Goal: Transaction & Acquisition: Purchase product/service

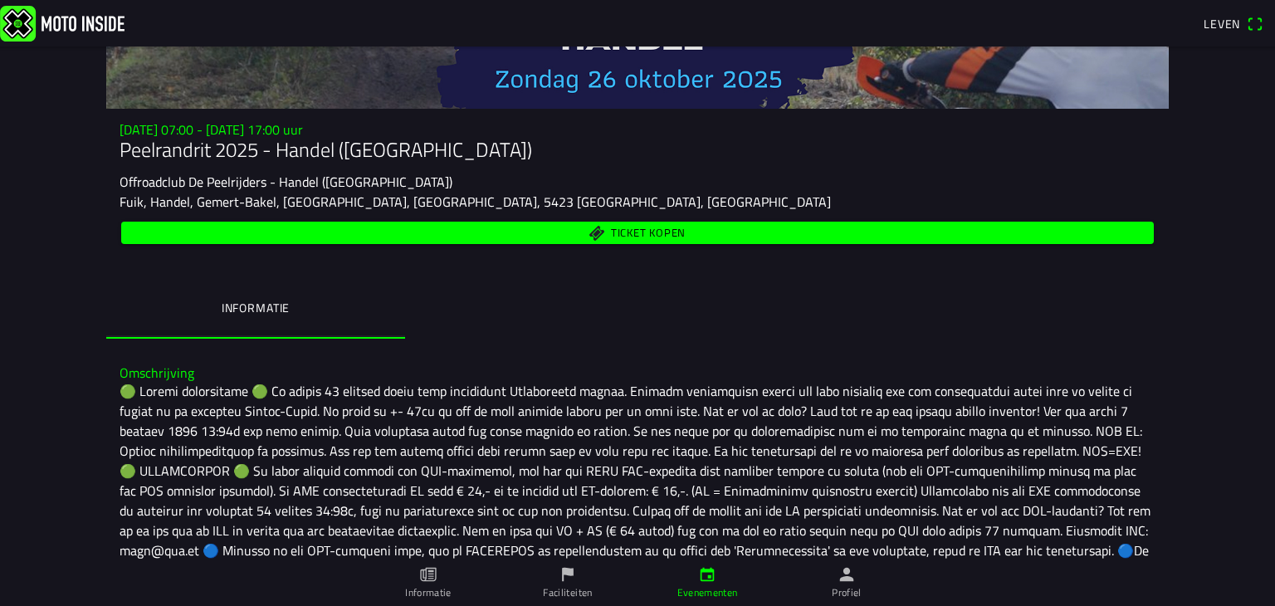
scroll to position [63, 0]
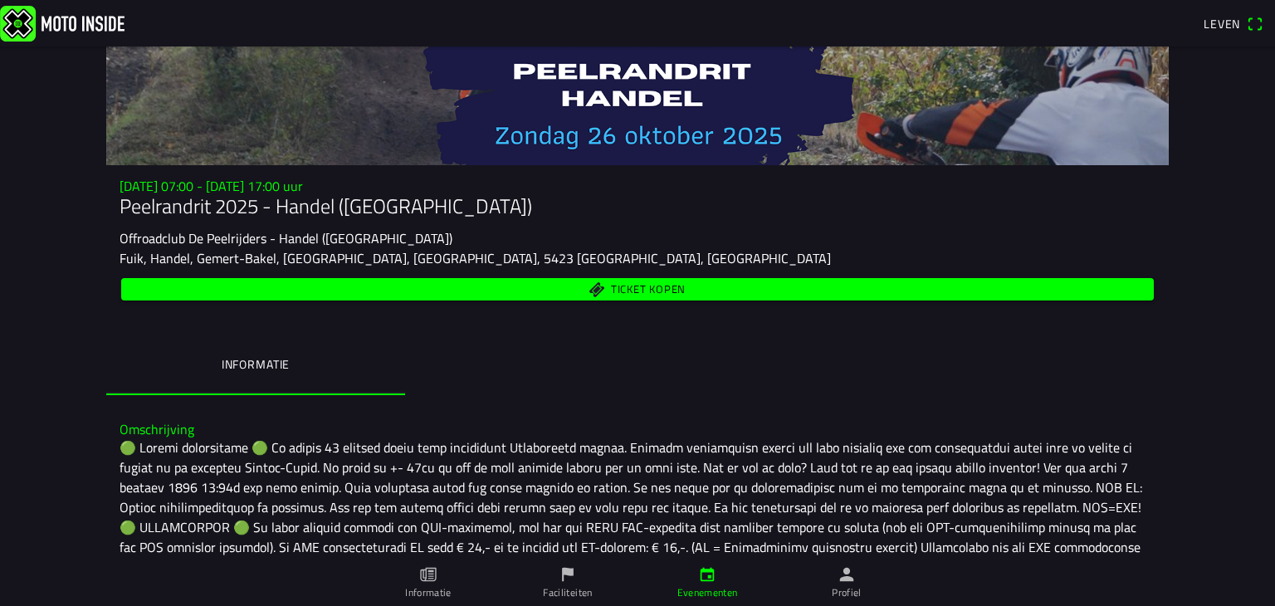
click at [629, 286] on font "Ticket kopen" at bounding box center [648, 289] width 75 height 17
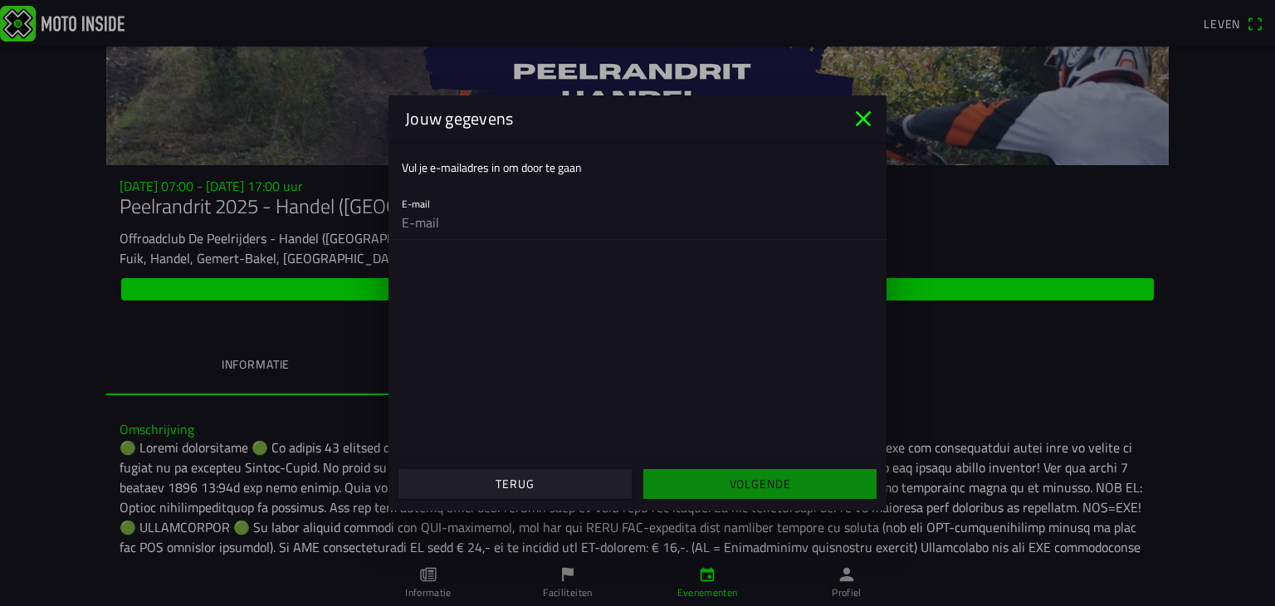
click at [405, 224] on input "email" at bounding box center [637, 222] width 471 height 33
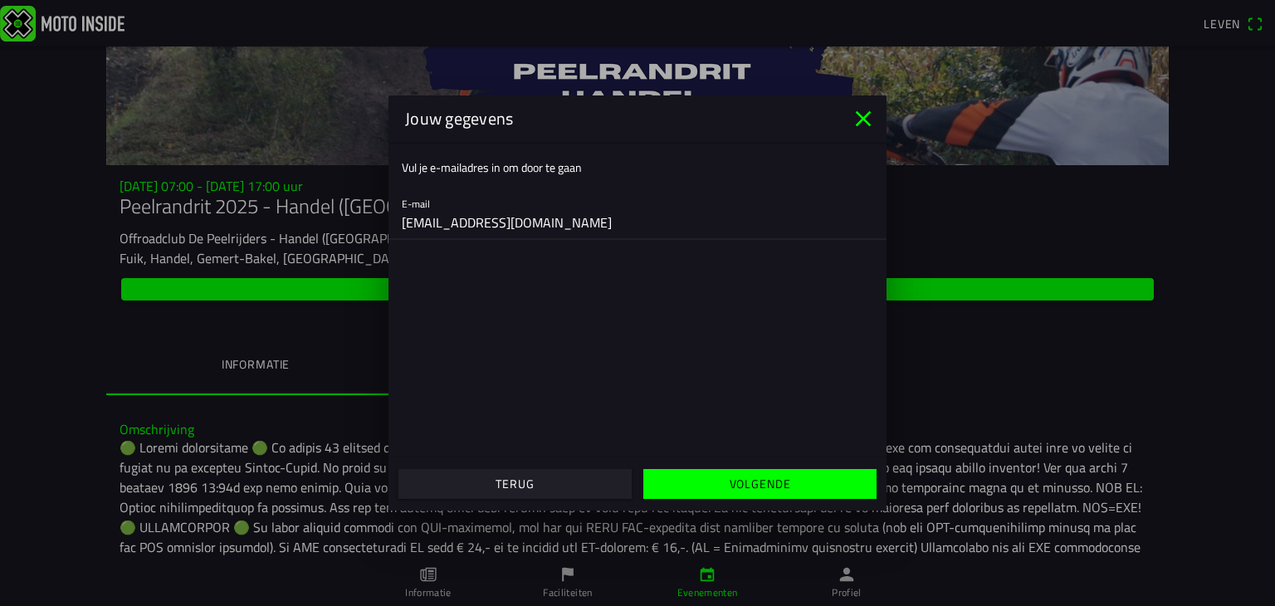
type input "[EMAIL_ADDRESS][DOMAIN_NAME]"
click at [757, 482] on font "Volgende" at bounding box center [759, 483] width 61 height 17
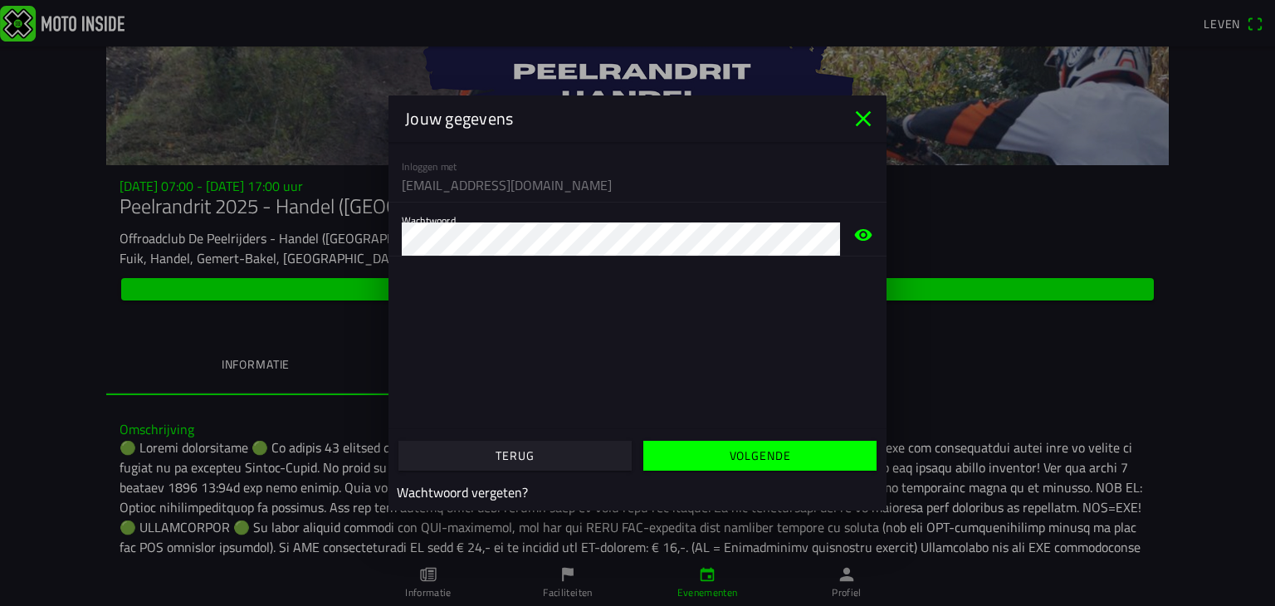
click at [751, 457] on font "Volgende" at bounding box center [759, 454] width 61 height 17
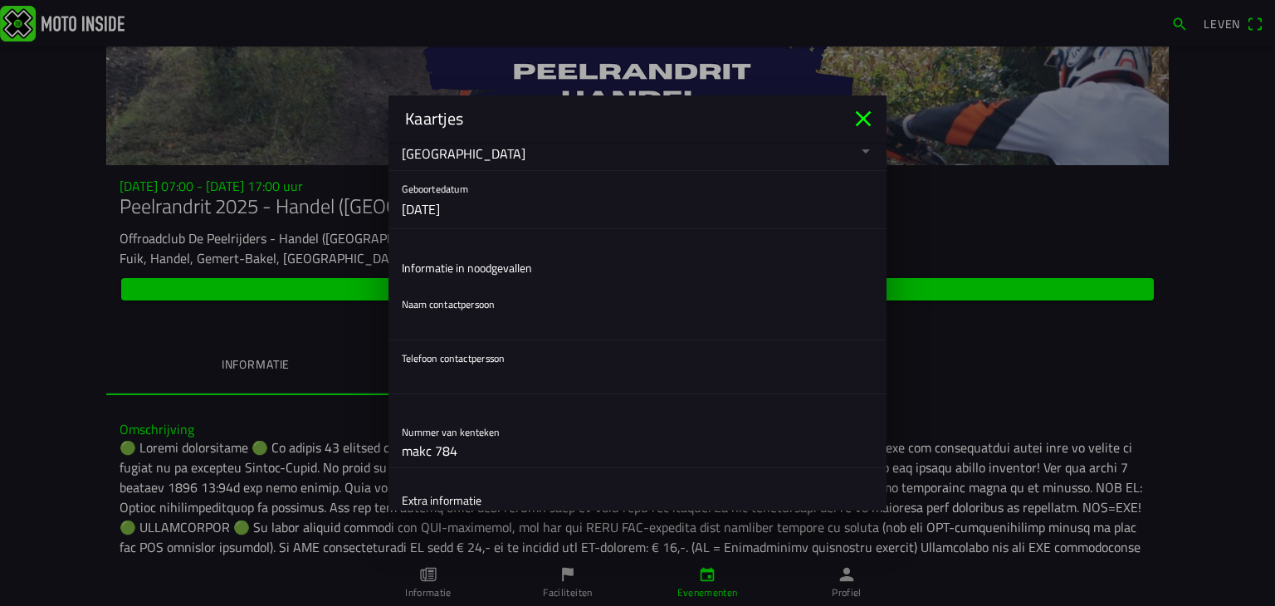
scroll to position [415, 0]
click at [413, 324] on input "text" at bounding box center [637, 322] width 471 height 33
type input "grao-corine"
click at [408, 380] on input "text" at bounding box center [637, 376] width 471 height 33
type input "+32478340914"
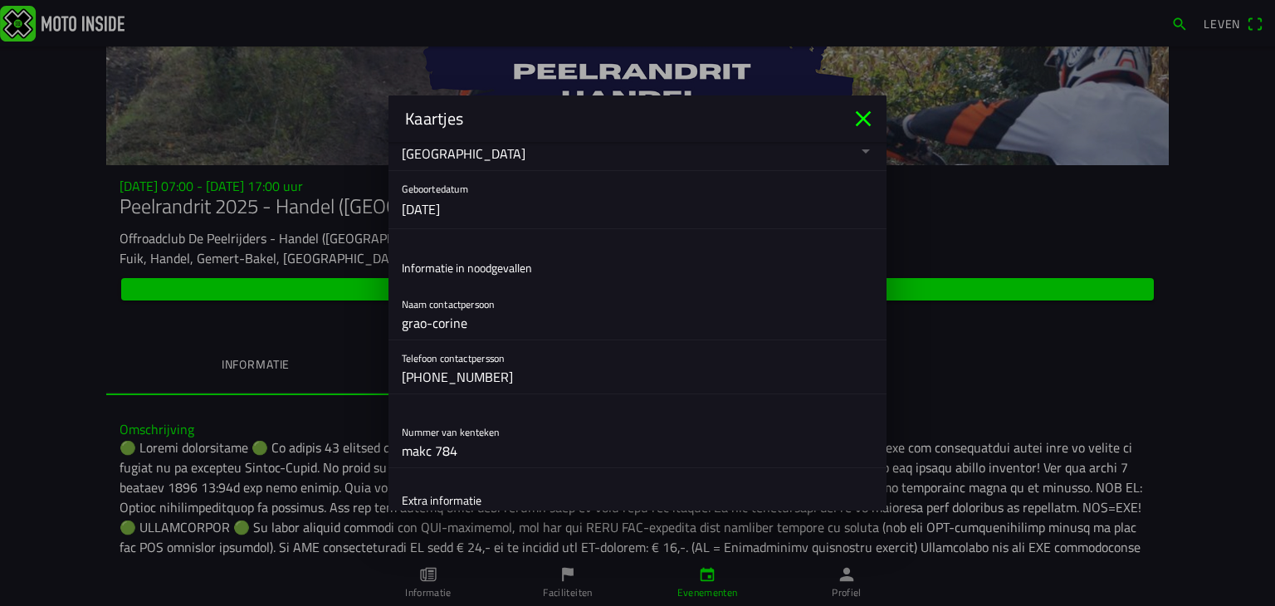
click at [561, 416] on div "Nummer van kenteken makc 784" at bounding box center [637, 440] width 471 height 53
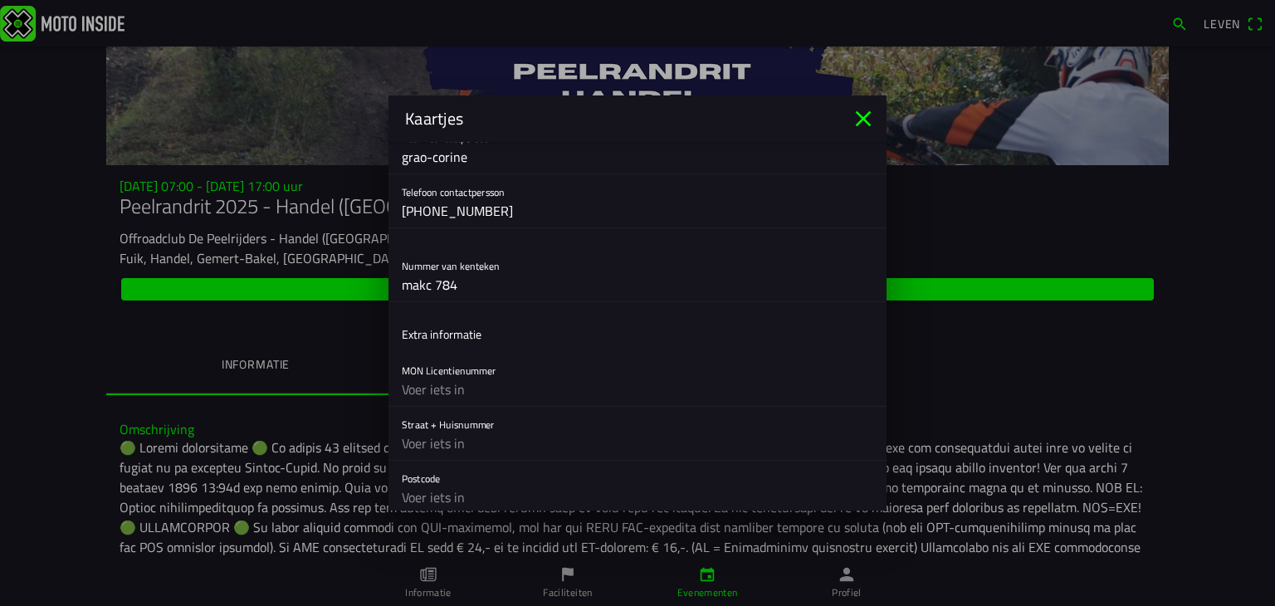
scroll to position [664, 0]
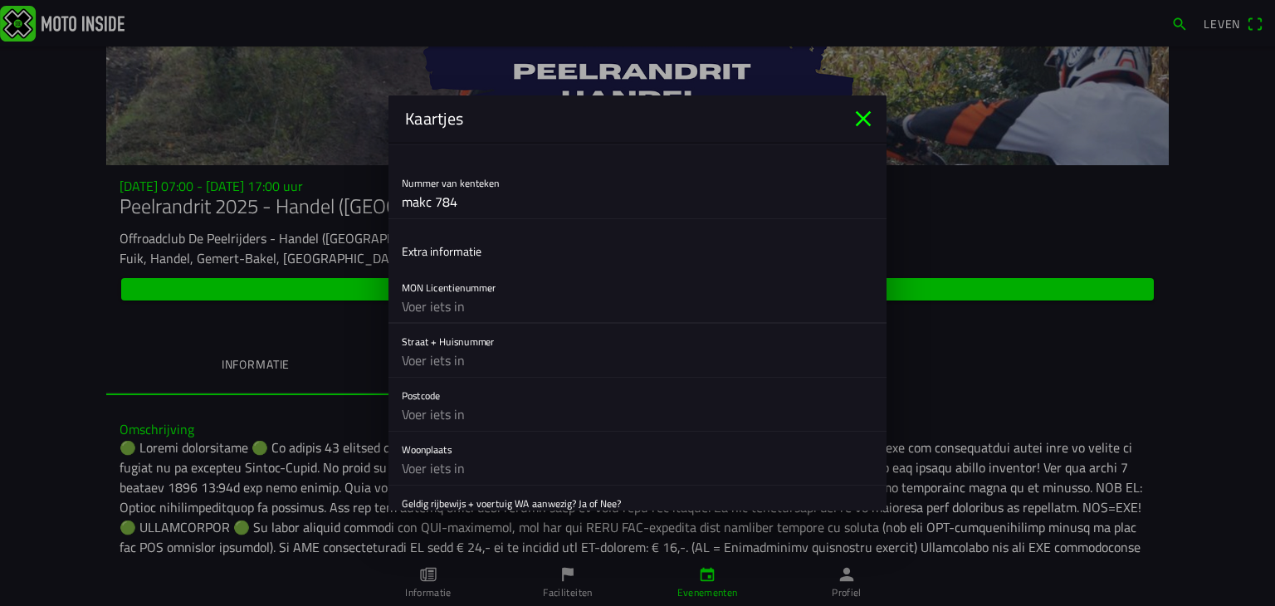
click at [407, 304] on input "text" at bounding box center [637, 306] width 471 height 33
type input "geen"
click at [414, 359] on input "text" at bounding box center [637, 360] width 471 height 33
type input "veldekensvaart 10"
click at [405, 412] on input "text" at bounding box center [637, 414] width 471 height 33
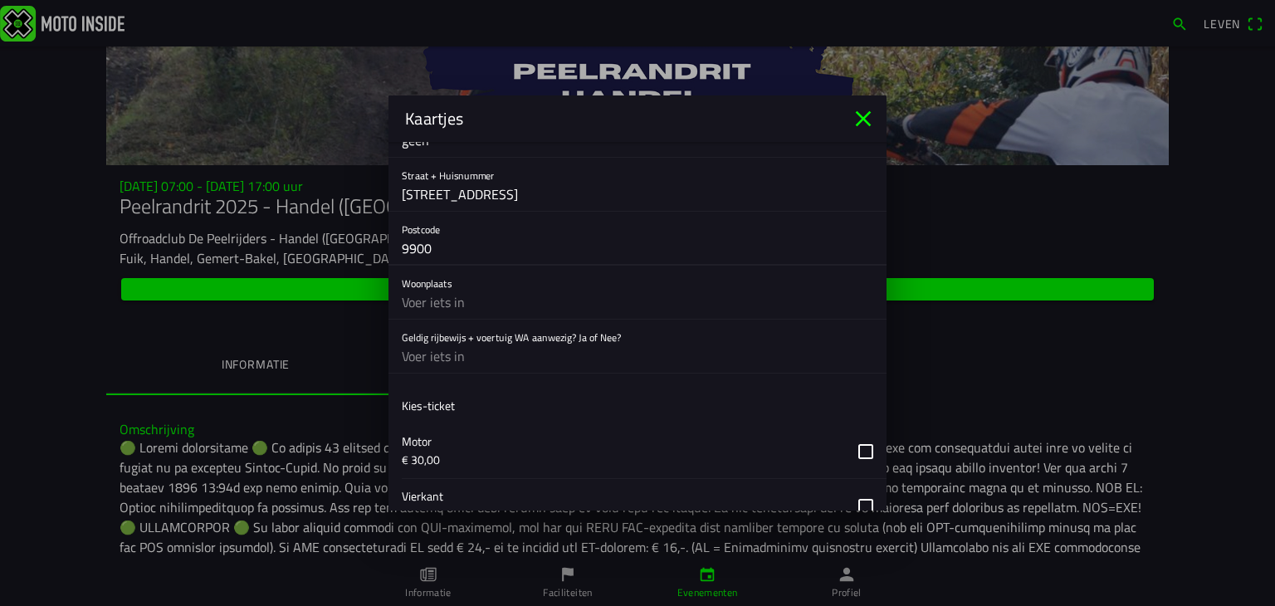
scroll to position [913, 0]
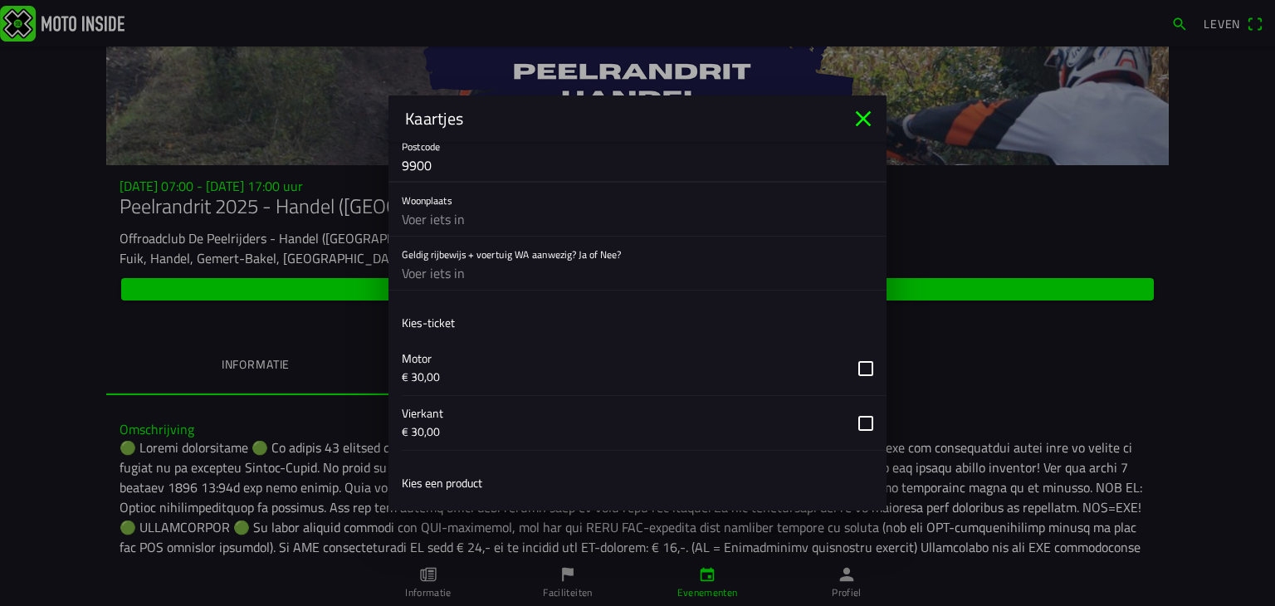
type input "9900"
click at [406, 216] on input "text" at bounding box center [637, 218] width 471 height 33
type input "eeklo"
click at [418, 271] on input "text" at bounding box center [637, 272] width 471 height 33
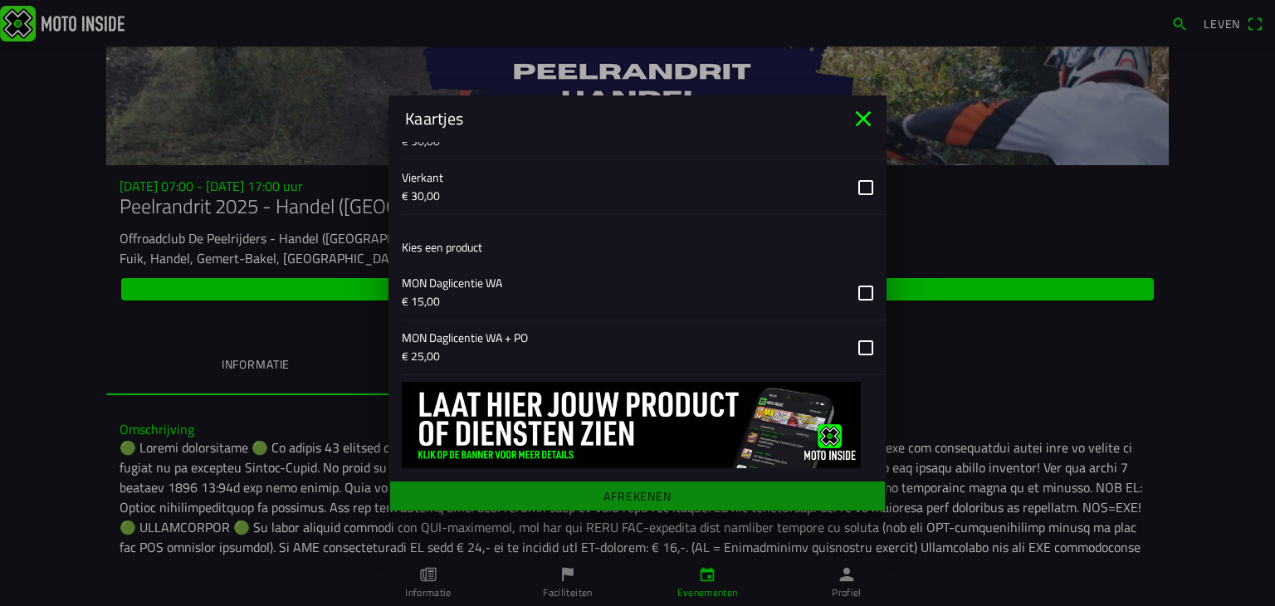
scroll to position [1066, 0]
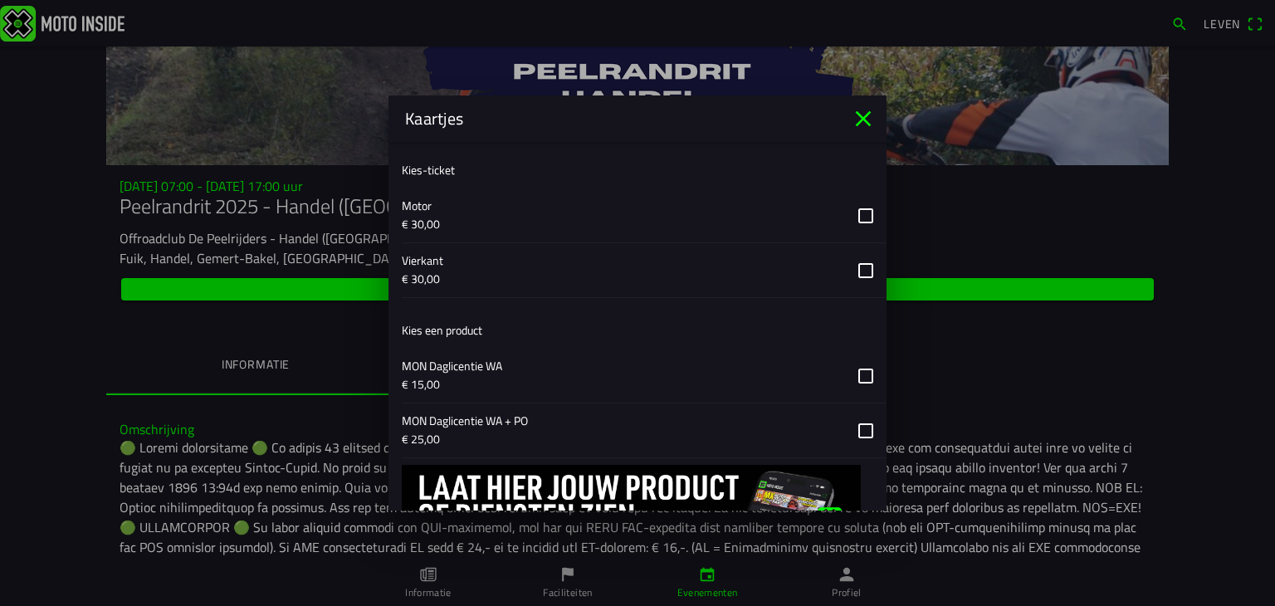
type input "ja"
click at [850, 207] on button "button" at bounding box center [644, 215] width 485 height 54
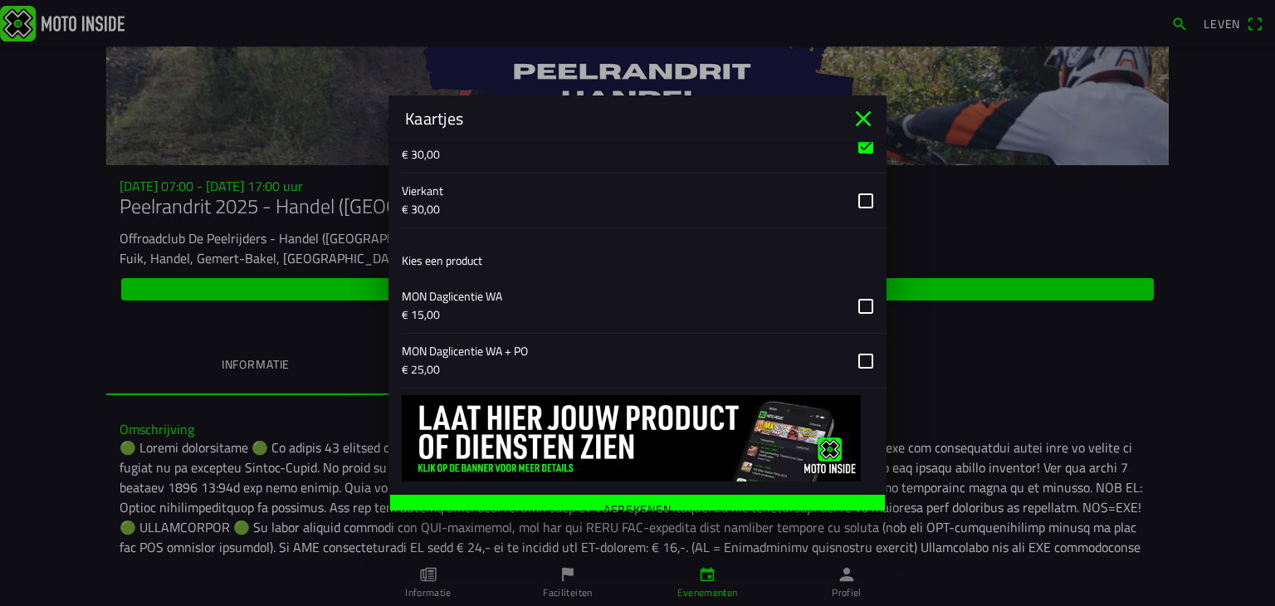
scroll to position [1149, 0]
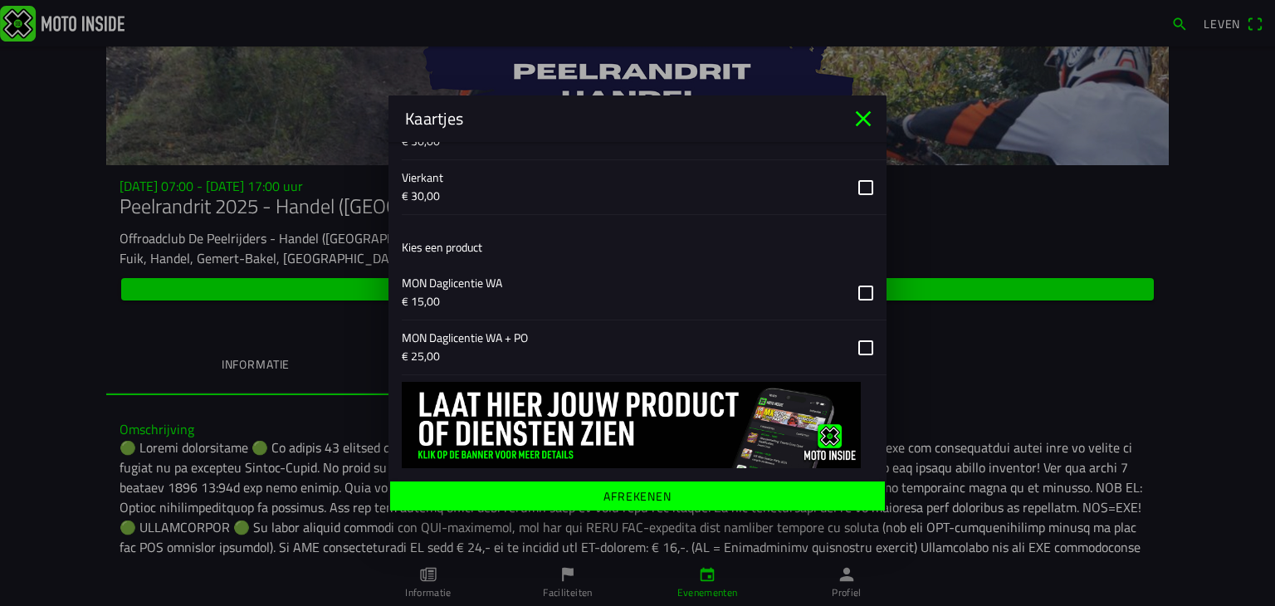
click at [851, 285] on button "button" at bounding box center [644, 293] width 485 height 54
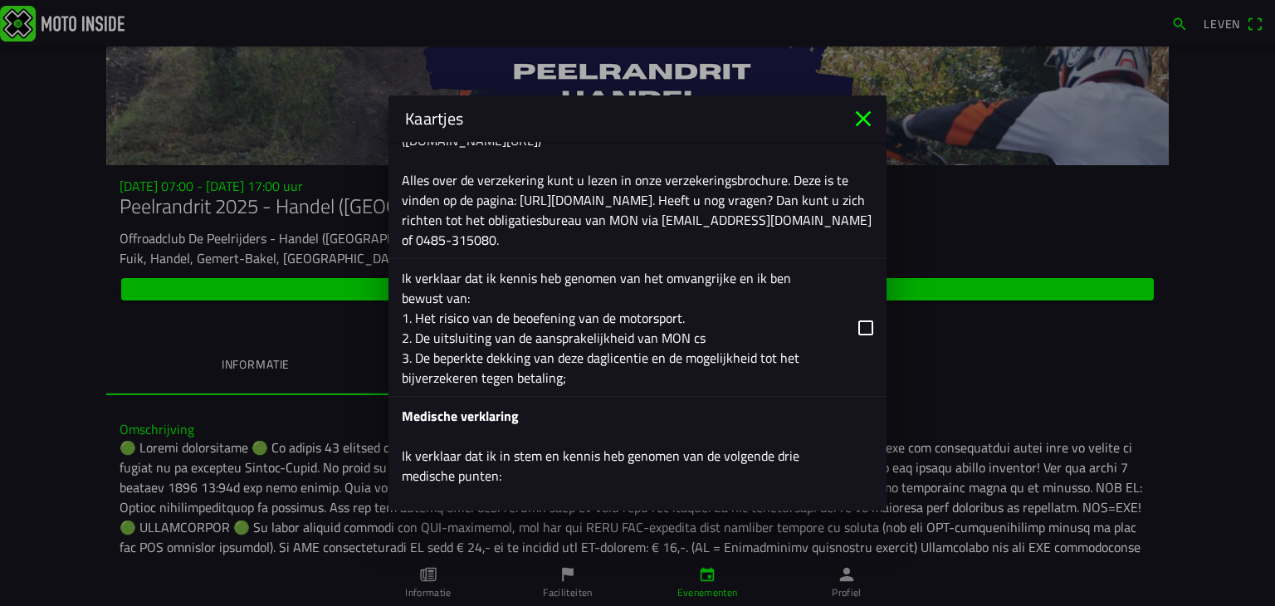
scroll to position [2144, 0]
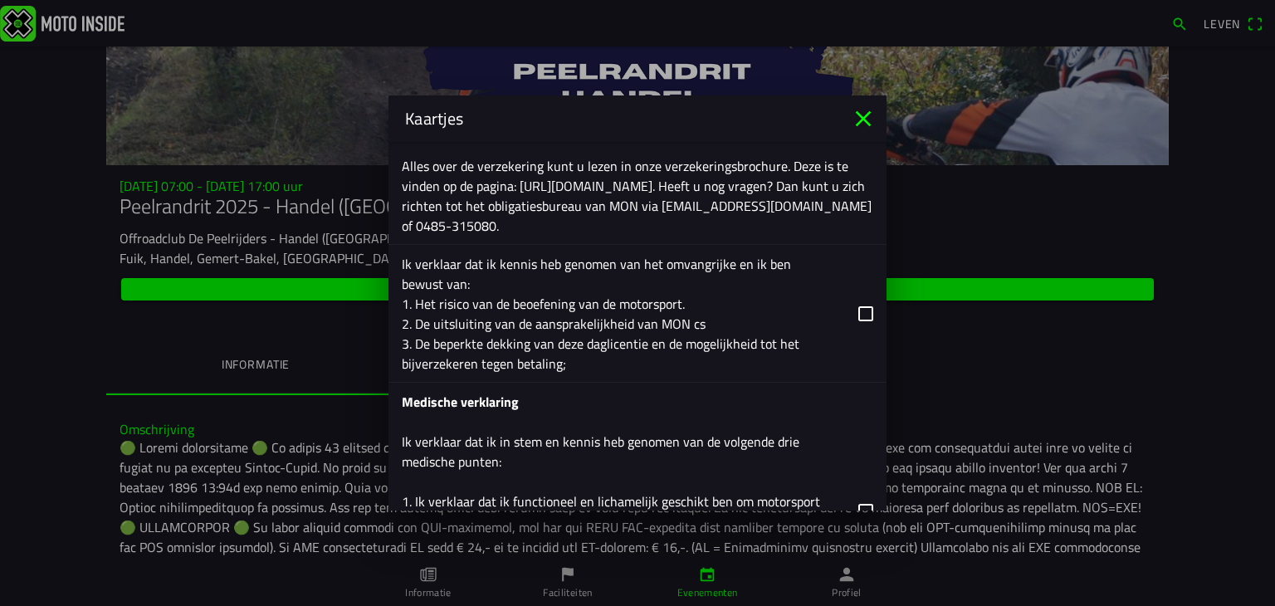
click at [851, 307] on button "button" at bounding box center [644, 313] width 485 height 137
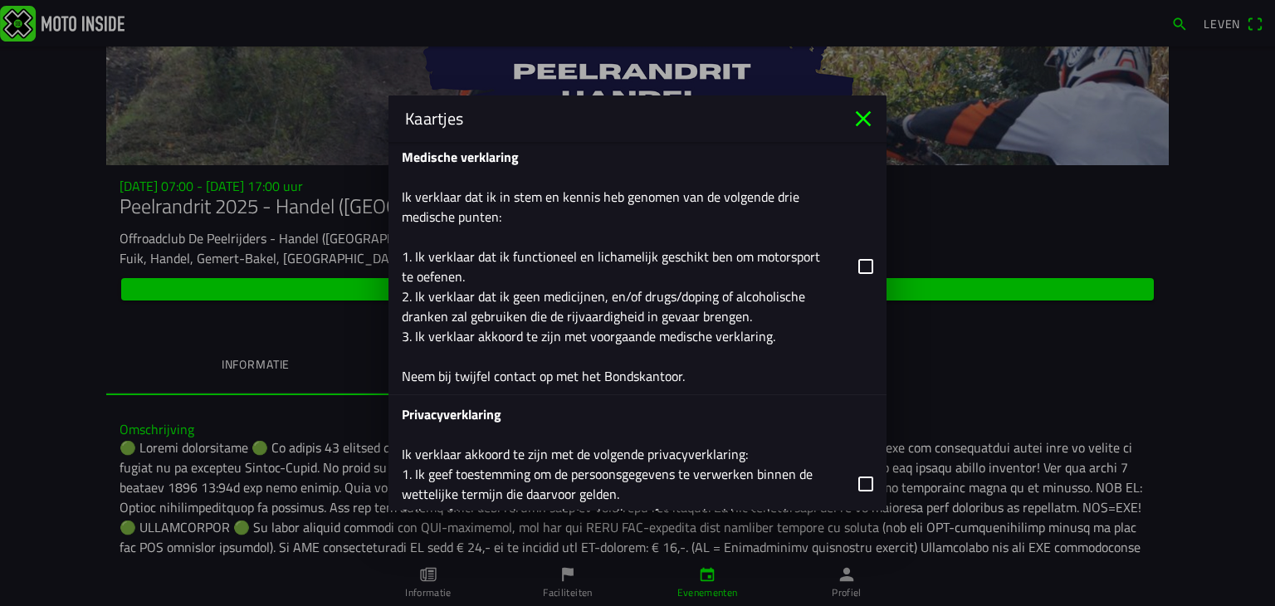
scroll to position [2393, 0]
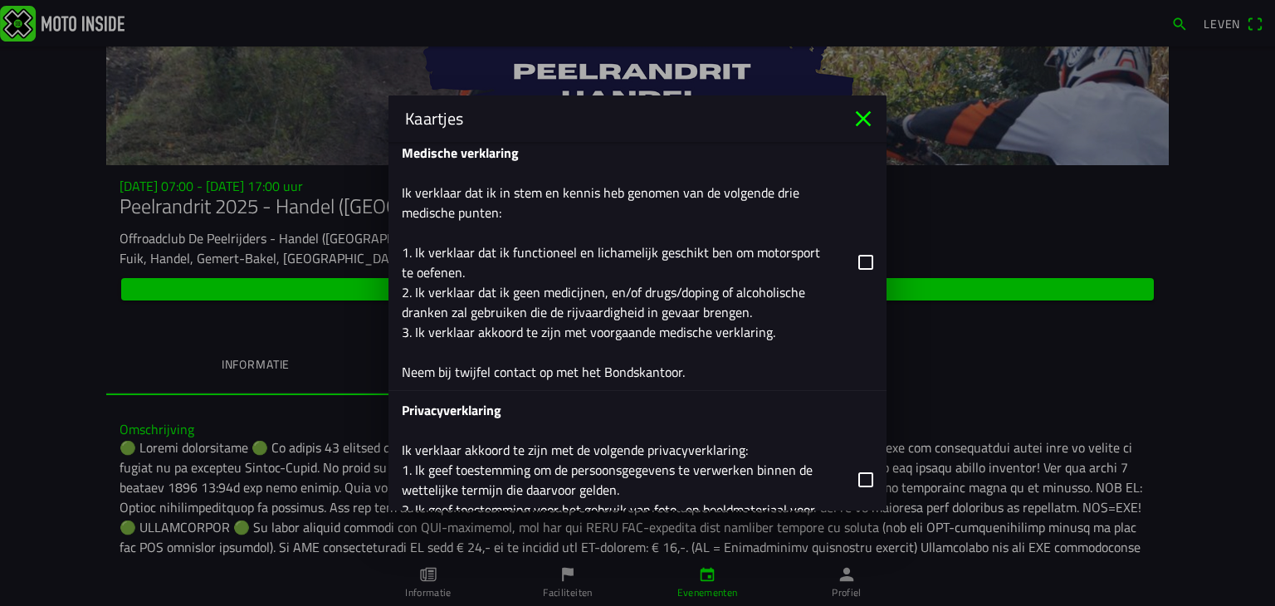
click at [850, 256] on button "button" at bounding box center [644, 262] width 485 height 256
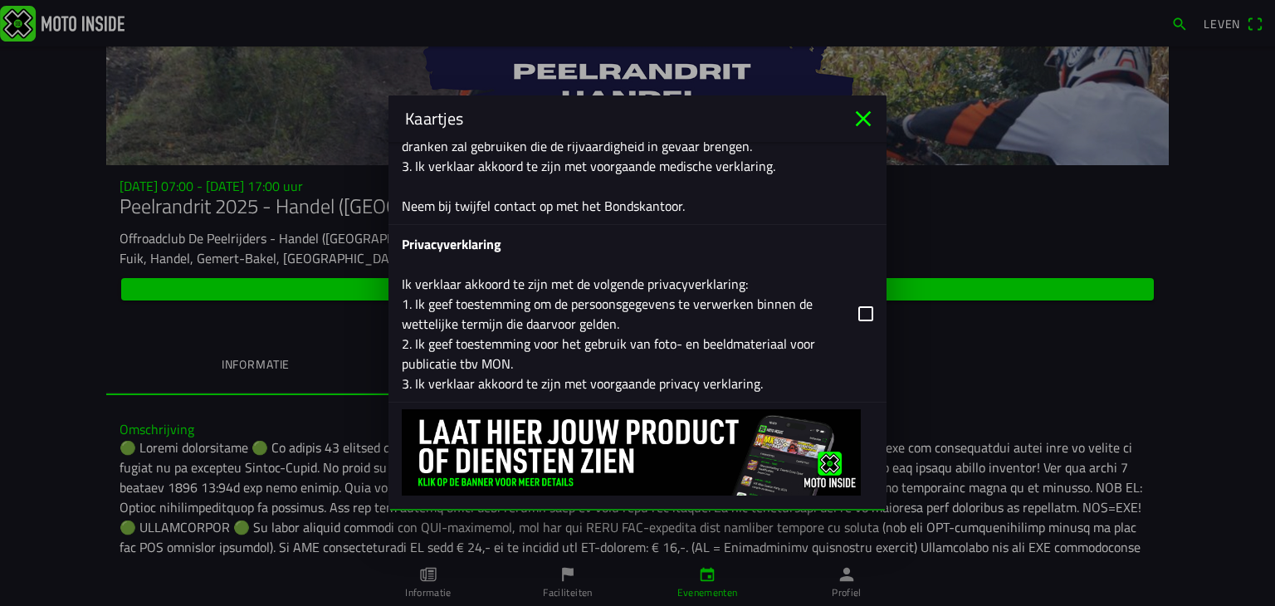
scroll to position [2559, 0]
click at [851, 307] on button "button" at bounding box center [644, 313] width 485 height 177
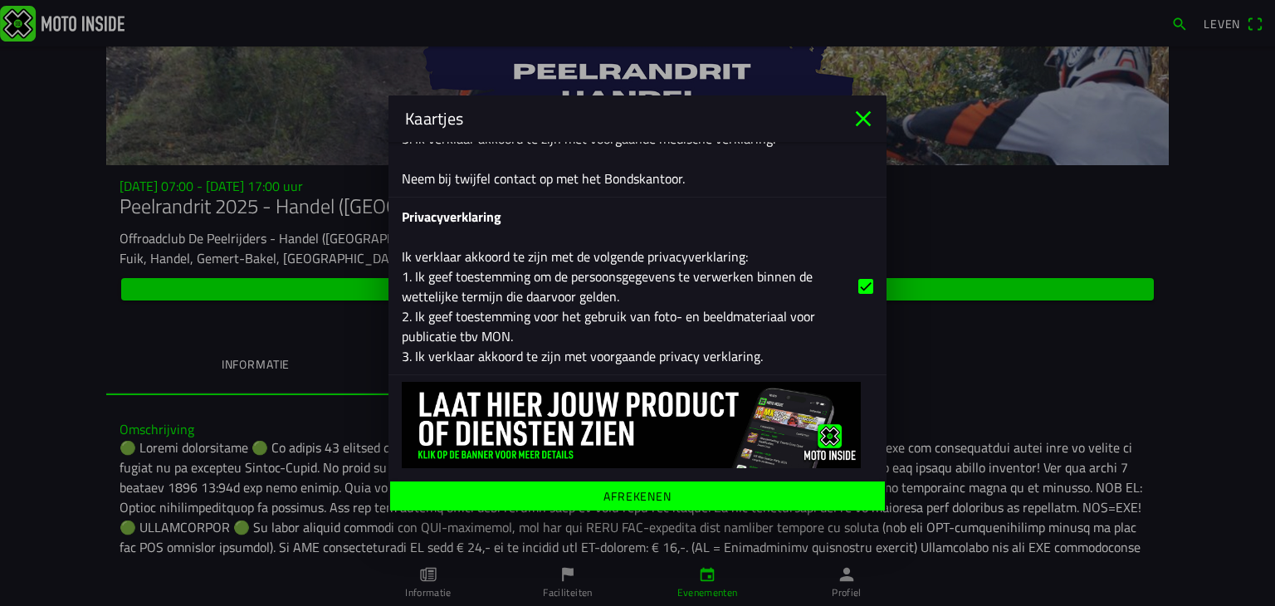
click at [623, 490] on font "Afrekenen" at bounding box center [637, 495] width 68 height 17
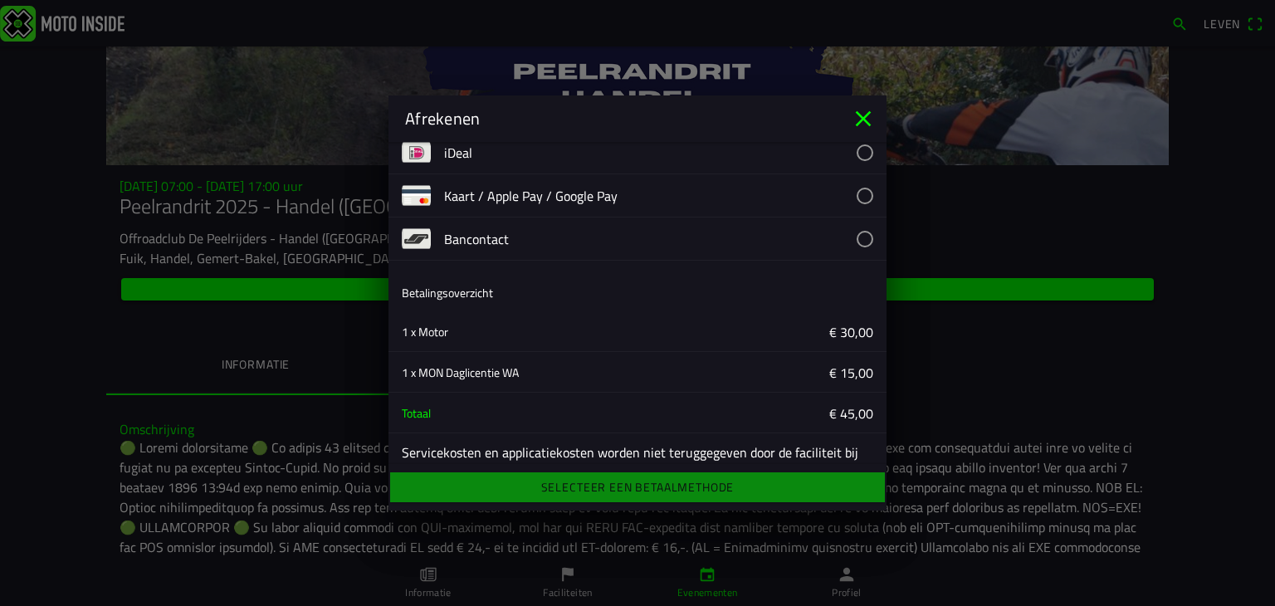
scroll to position [83, 0]
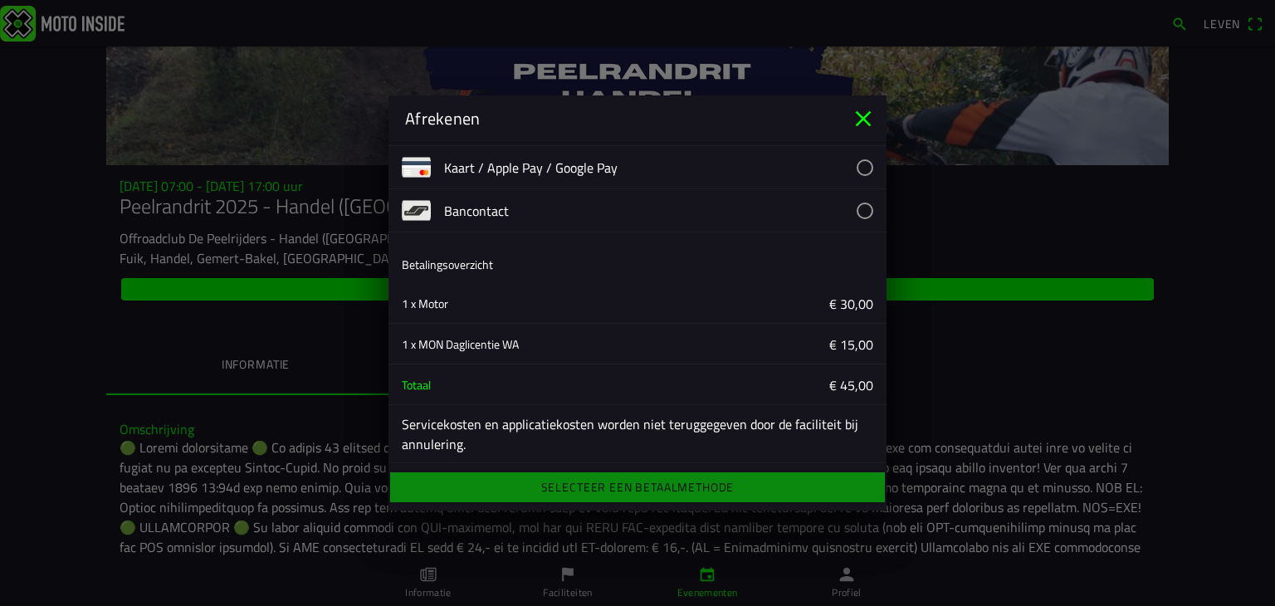
click at [853, 207] on button "button" at bounding box center [665, 210] width 442 height 42
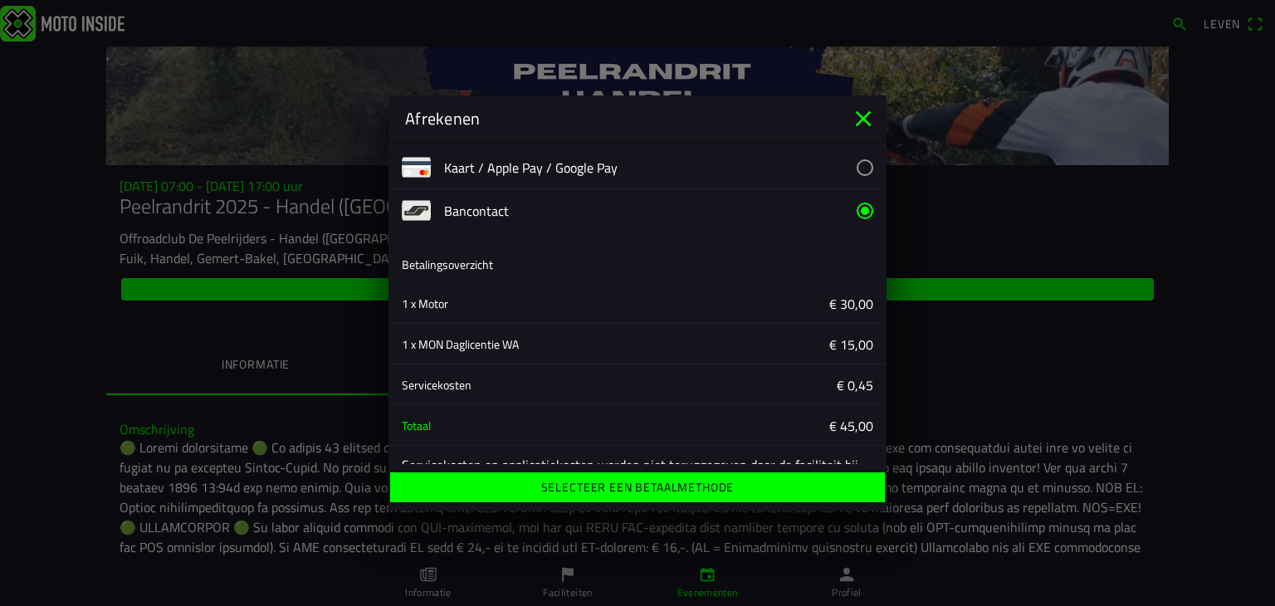
click at [671, 486] on font "Selecteer een betaalmethode" at bounding box center [637, 486] width 193 height 17
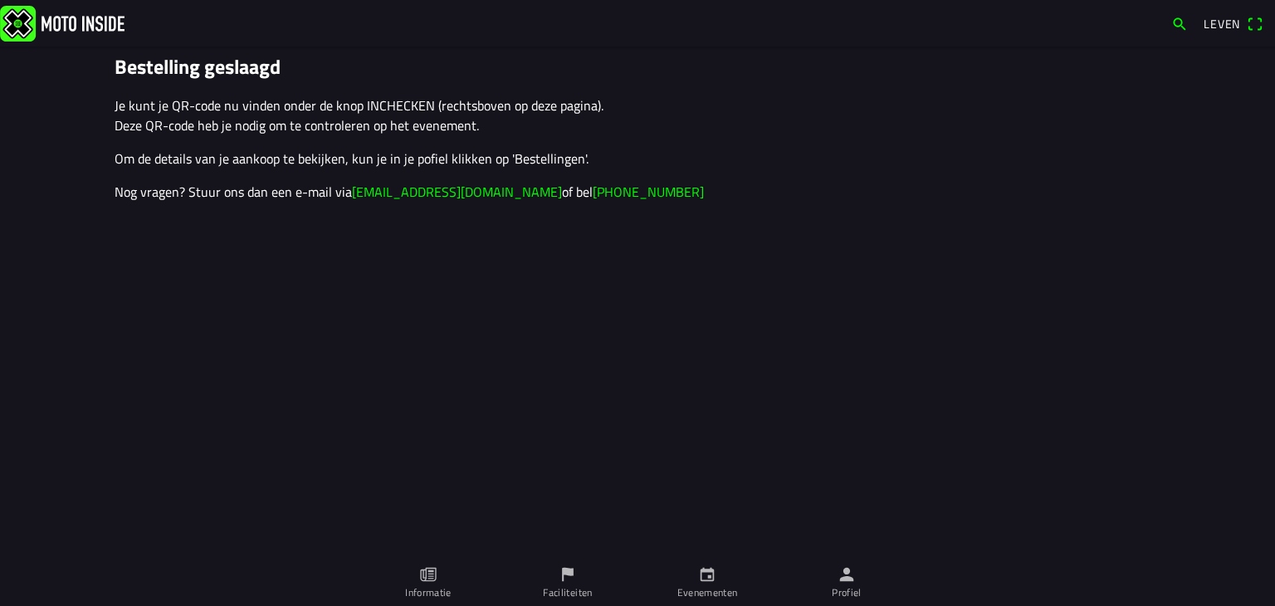
click at [1255, 23] on span "Leven" at bounding box center [1233, 24] width 60 height 27
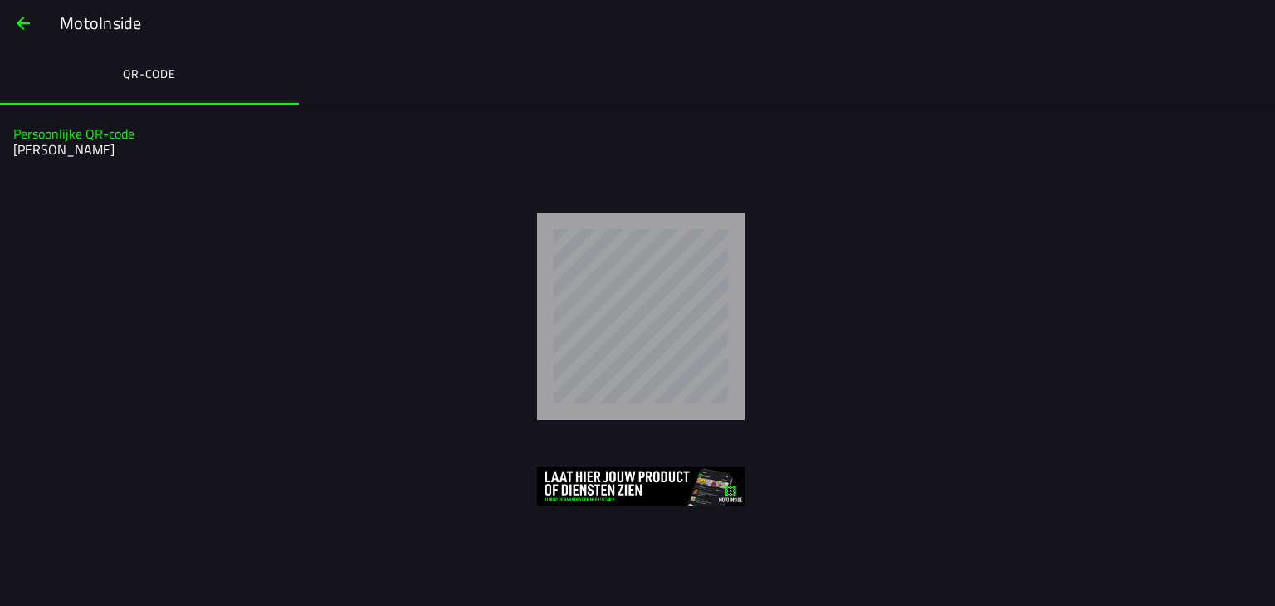
click at [598, 477] on img at bounding box center [640, 485] width 207 height 39
